Goal: Complete application form: Complete application form

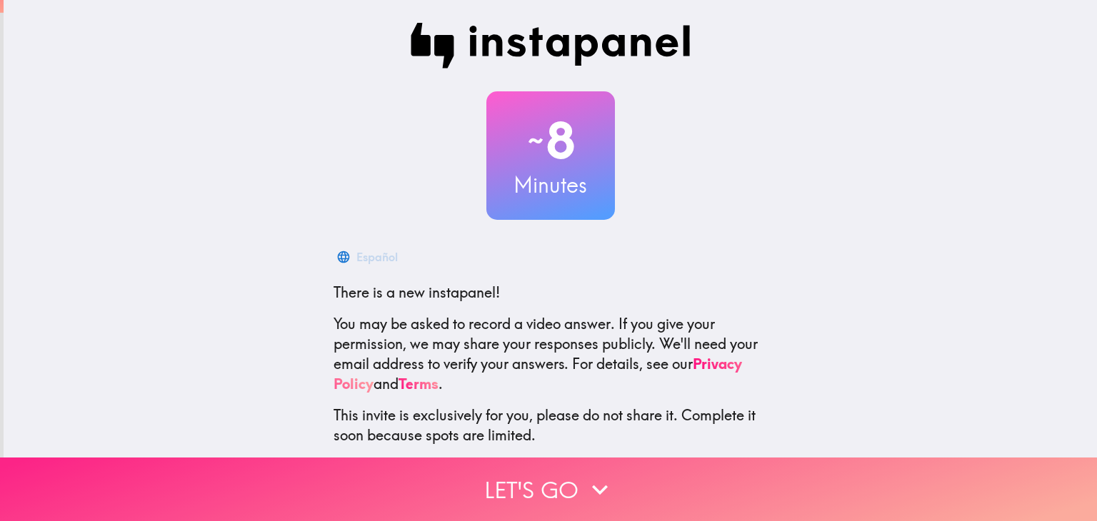
click at [510, 490] on button "Let's go" at bounding box center [548, 490] width 1097 height 64
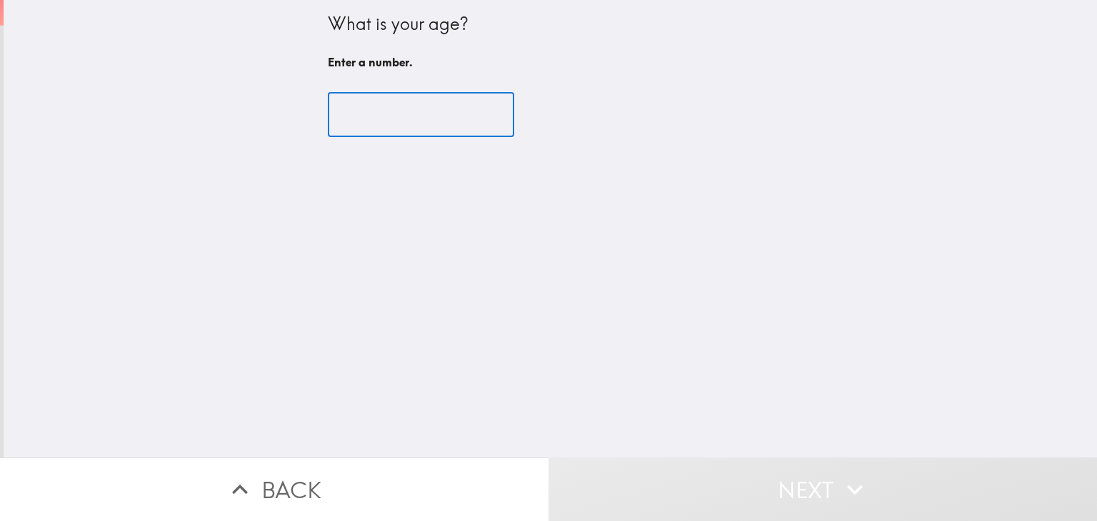
click at [441, 126] on input "number" at bounding box center [421, 115] width 186 height 44
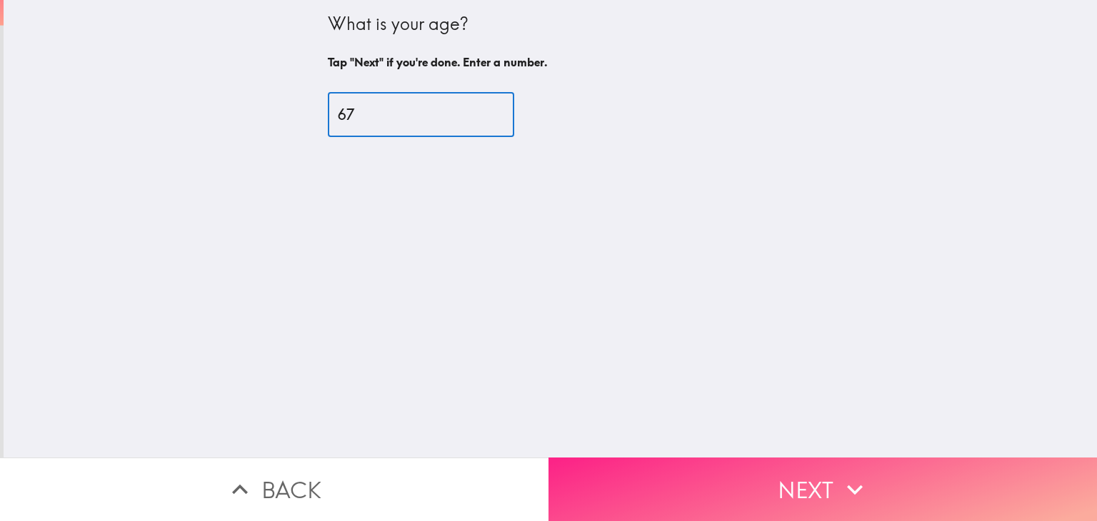
type input "67"
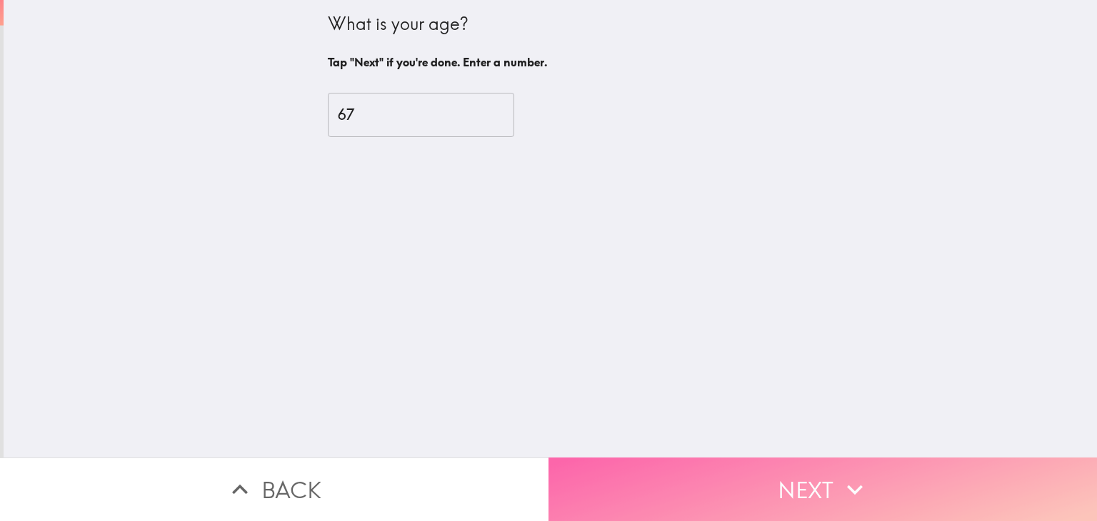
click at [757, 476] on button "Next" at bounding box center [823, 490] width 549 height 64
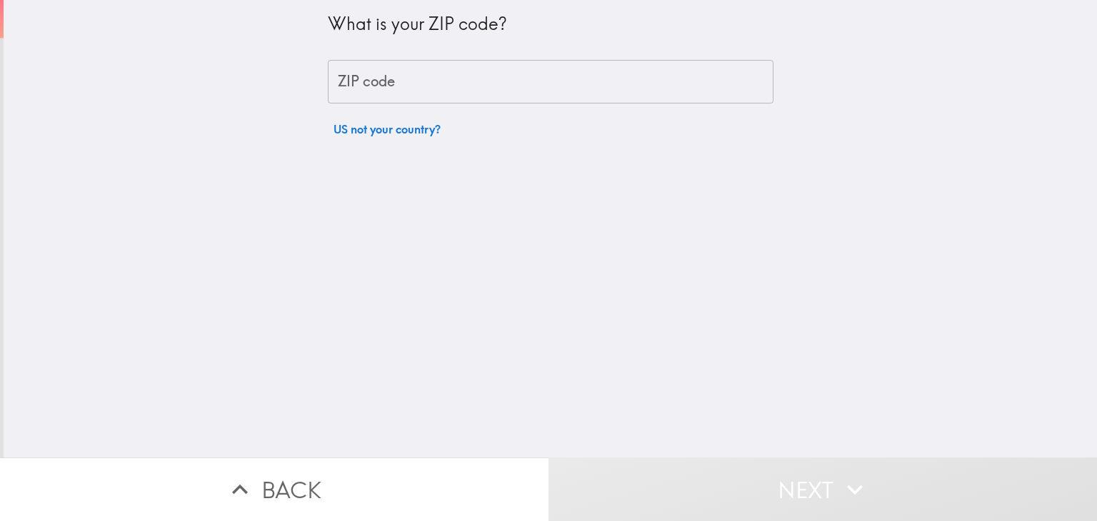
click at [464, 96] on input "ZIP code" at bounding box center [551, 82] width 446 height 44
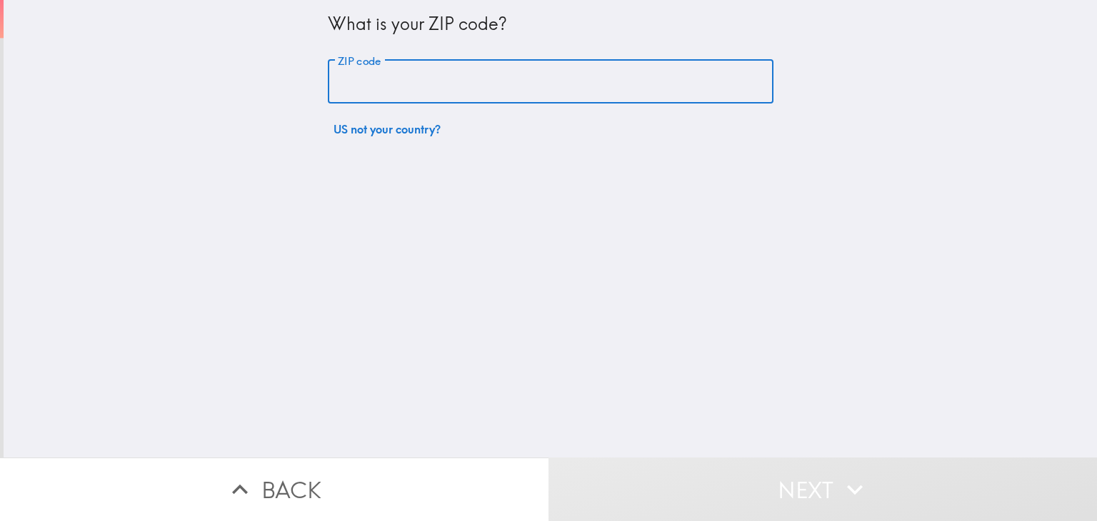
type input "10010"
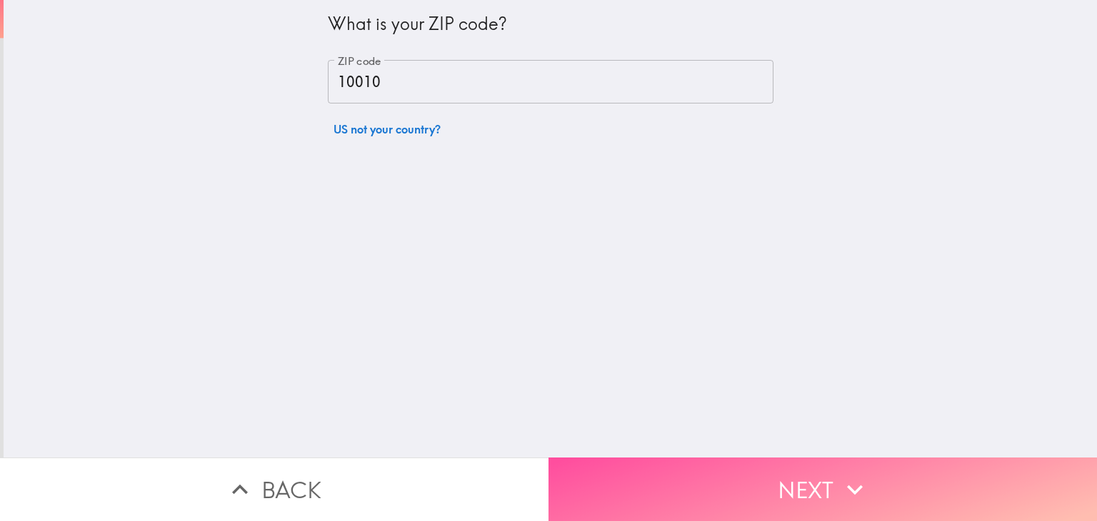
drag, startPoint x: 709, startPoint y: 484, endPoint x: 416, endPoint y: 341, distance: 325.8
click at [709, 483] on button "Next" at bounding box center [823, 490] width 549 height 64
